Goal: Task Accomplishment & Management: Manage account settings

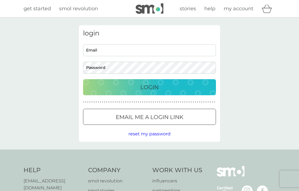
click at [145, 48] on input "Email" at bounding box center [149, 50] width 133 height 12
type input "[EMAIL_ADDRESS][DOMAIN_NAME]"
click at [186, 86] on div "Login" at bounding box center [150, 87] width 122 height 9
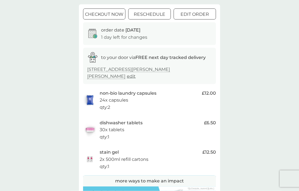
scroll to position [47, 0]
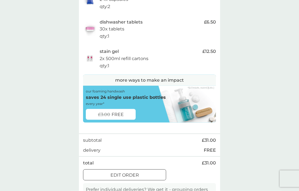
click at [150, 172] on div "edit order" at bounding box center [124, 175] width 82 height 7
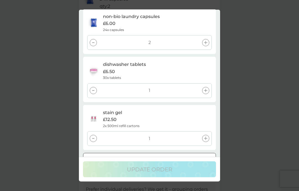
scroll to position [17, 0]
click at [94, 136] on div at bounding box center [93, 138] width 7 height 7
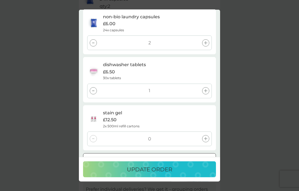
click at [194, 174] on div "update order" at bounding box center [150, 169] width 122 height 9
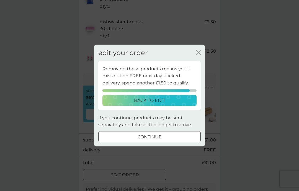
click at [173, 104] on div "back to edit" at bounding box center [149, 100] width 87 height 7
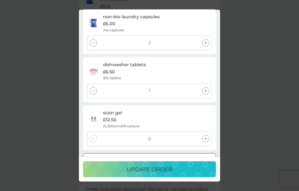
click at [191, 174] on div "update order" at bounding box center [150, 169] width 122 height 9
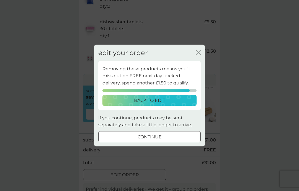
click at [170, 104] on div "back to edit" at bounding box center [149, 100] width 87 height 7
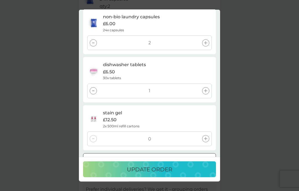
click at [207, 137] on div at bounding box center [205, 138] width 7 height 7
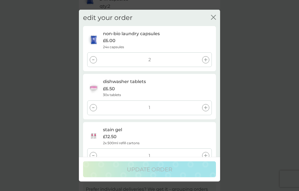
scroll to position [0, 0]
click at [215, 18] on icon "close" at bounding box center [213, 17] width 5 height 5
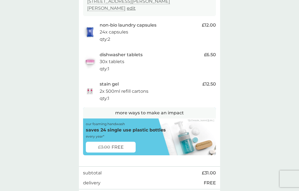
scroll to position [115, 0]
click at [127, 142] on div "£3.00 FREE" at bounding box center [111, 147] width 50 height 11
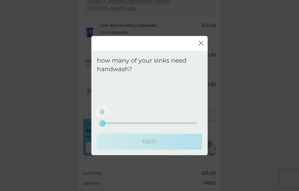
click at [137, 122] on div "0 0 2.5 5" at bounding box center [149, 123] width 95 height 2
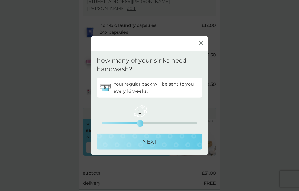
click at [162, 121] on div "2 0 2.5 5" at bounding box center [149, 115] width 95 height 22
click at [174, 141] on div "NEXT" at bounding box center [149, 141] width 94 height 9
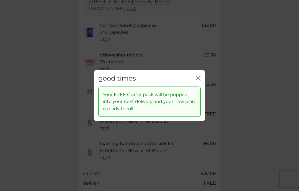
click at [200, 79] on icon "close" at bounding box center [198, 78] width 5 height 5
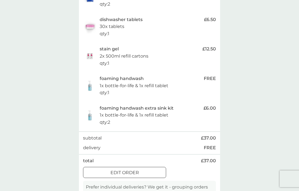
scroll to position [150, 0]
click at [150, 168] on div "edit order" at bounding box center [124, 171] width 82 height 7
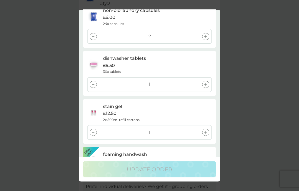
scroll to position [29, 0]
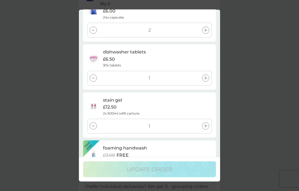
click at [96, 125] on div at bounding box center [93, 126] width 7 height 7
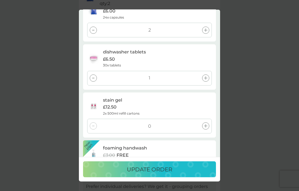
click at [168, 174] on p "update order" at bounding box center [149, 169] width 45 height 9
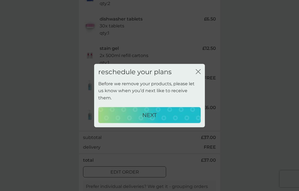
click at [162, 119] on div "NEXT" at bounding box center [149, 114] width 91 height 9
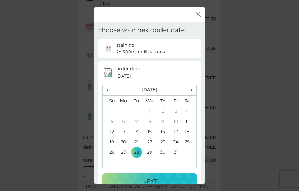
click at [192, 93] on span "›" at bounding box center [189, 90] width 6 height 12
click at [114, 165] on td "30" at bounding box center [110, 162] width 14 height 10
click at [160, 184] on div "NEXT" at bounding box center [149, 181] width 83 height 9
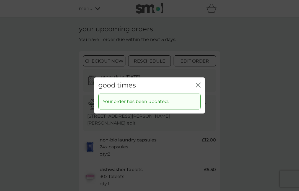
click at [200, 87] on icon "close" at bounding box center [198, 84] width 5 height 5
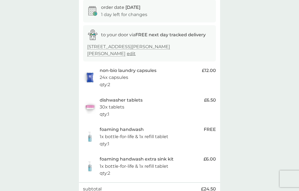
scroll to position [72, 0]
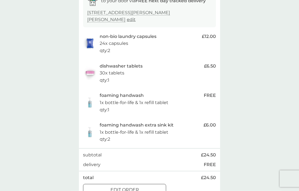
click at [144, 186] on div "edit order" at bounding box center [124, 189] width 82 height 7
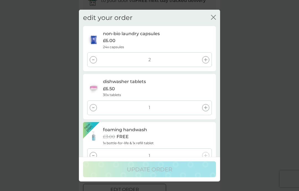
click at [95, 153] on div at bounding box center [93, 155] width 7 height 7
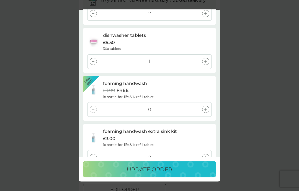
scroll to position [50, 0]
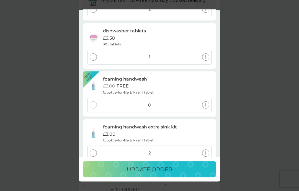
click at [96, 152] on div at bounding box center [93, 152] width 7 height 7
click at [93, 152] on div at bounding box center [93, 152] width 7 height 7
click at [160, 174] on p "update order" at bounding box center [149, 169] width 45 height 9
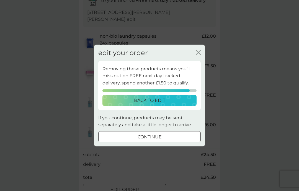
click at [169, 140] on div "continue" at bounding box center [149, 136] width 102 height 7
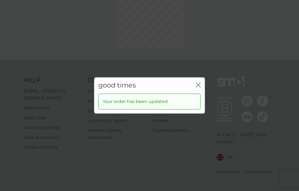
scroll to position [0, 0]
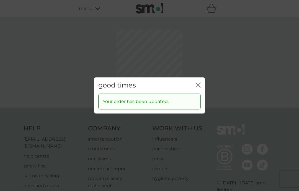
click at [200, 87] on icon "close" at bounding box center [198, 84] width 5 height 5
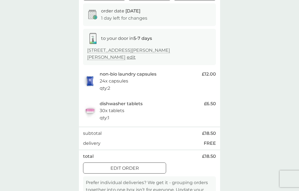
scroll to position [69, 0]
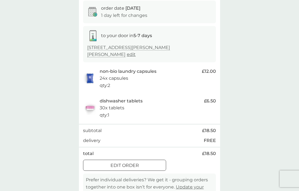
click at [145, 162] on div "edit order" at bounding box center [124, 165] width 82 height 7
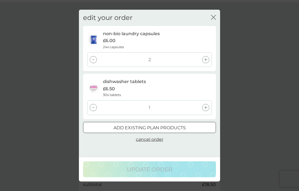
scroll to position [14, 0]
click at [188, 124] on div "add existing plan products" at bounding box center [149, 127] width 132 height 7
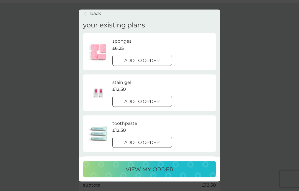
scroll to position [1, 0]
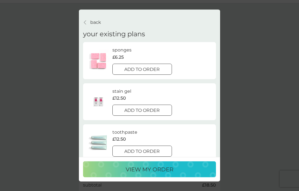
click at [152, 66] on div at bounding box center [142, 69] width 20 height 6
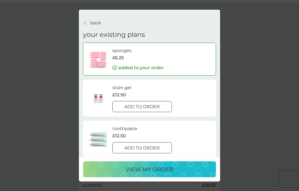
scroll to position [0, 0]
click at [185, 174] on div "view my order" at bounding box center [150, 169] width 122 height 9
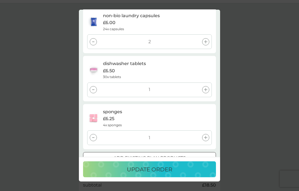
scroll to position [17, 0]
click at [192, 177] on button "update order" at bounding box center [149, 169] width 133 height 16
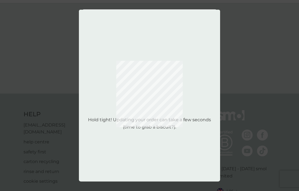
scroll to position [0, 0]
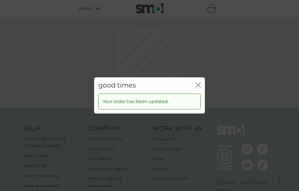
click at [199, 98] on div "Your order has been updated." at bounding box center [149, 101] width 102 height 16
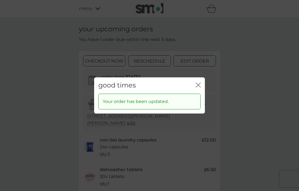
click at [201, 98] on div "Your order has been updated." at bounding box center [149, 103] width 111 height 20
click at [200, 100] on div "Your order has been updated." at bounding box center [149, 101] width 102 height 16
click at [199, 100] on div "Your order has been updated." at bounding box center [149, 101] width 102 height 16
click at [201, 103] on div "Your order has been updated." at bounding box center [149, 103] width 111 height 20
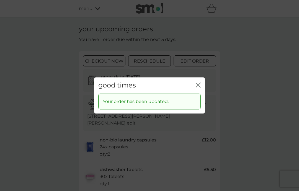
click at [201, 102] on div "Your order has been updated." at bounding box center [149, 103] width 111 height 20
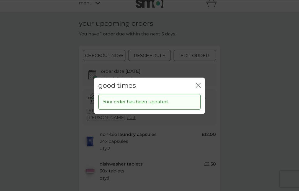
click at [199, 87] on icon "close" at bounding box center [198, 84] width 5 height 5
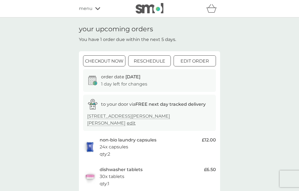
click at [94, 6] on div "menu" at bounding box center [102, 8] width 47 height 7
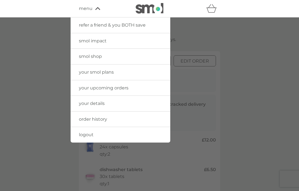
click at [93, 55] on span "smol shop" at bounding box center [90, 56] width 23 height 5
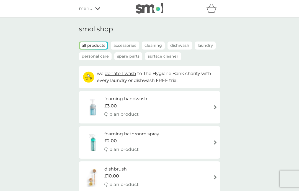
click at [95, 9] on icon at bounding box center [97, 8] width 5 height 3
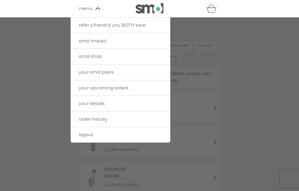
click at [111, 72] on span "your smol plans" at bounding box center [96, 71] width 35 height 5
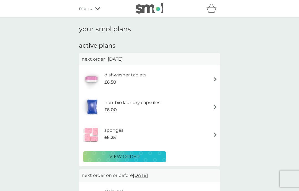
click at [94, 11] on div "menu" at bounding box center [102, 8] width 47 height 7
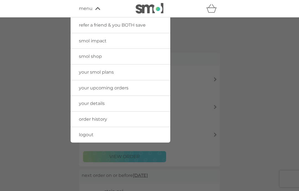
click at [102, 56] on link "smol shop" at bounding box center [121, 56] width 100 height 15
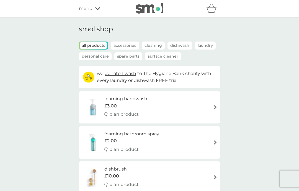
click at [92, 9] on div "menu" at bounding box center [102, 8] width 47 height 7
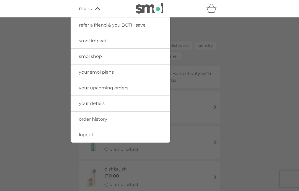
click at [118, 70] on link "your smol plans" at bounding box center [121, 71] width 100 height 15
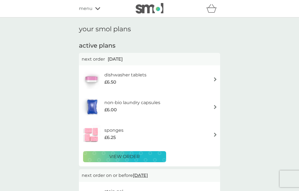
click at [149, 156] on div "view order" at bounding box center [125, 156] width 76 height 7
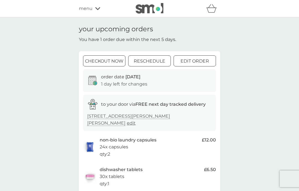
click at [111, 61] on div at bounding box center [111, 61] width 0 height 0
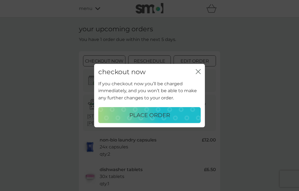
click at [202, 69] on div "checkout now close" at bounding box center [149, 72] width 111 height 16
click at [199, 72] on icon "close" at bounding box center [198, 71] width 5 height 5
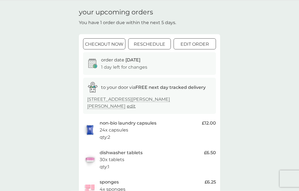
scroll to position [17, 0]
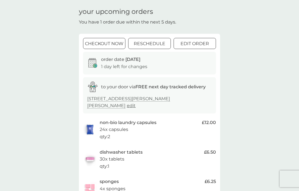
click at [110, 44] on div at bounding box center [104, 44] width 20 height 6
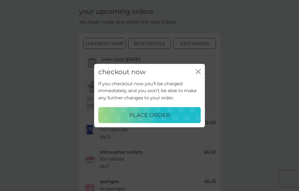
click at [175, 117] on div "place order" at bounding box center [149, 114] width 91 height 9
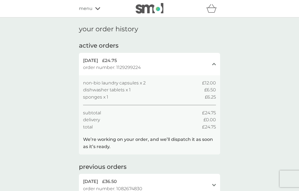
click at [94, 6] on div "menu" at bounding box center [102, 8] width 47 height 7
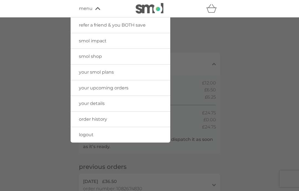
click at [89, 135] on span "logout" at bounding box center [86, 134] width 15 height 5
